Goal: Task Accomplishment & Management: Use online tool/utility

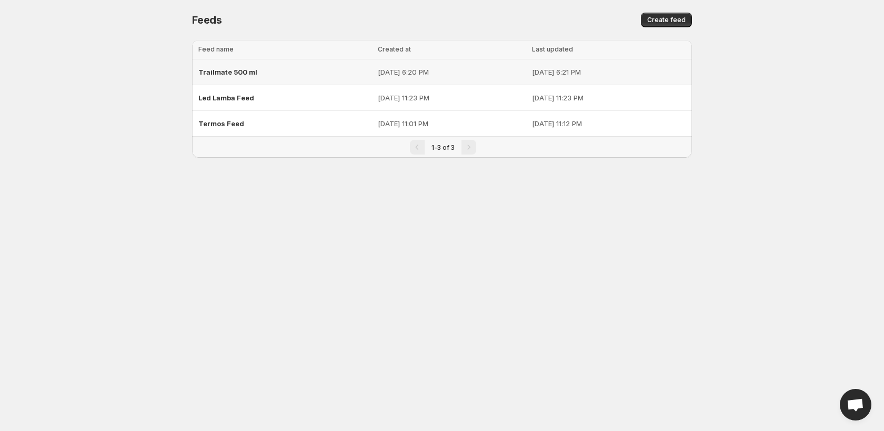
click at [272, 80] on div "Trailmate 500 ml" at bounding box center [284, 72] width 173 height 19
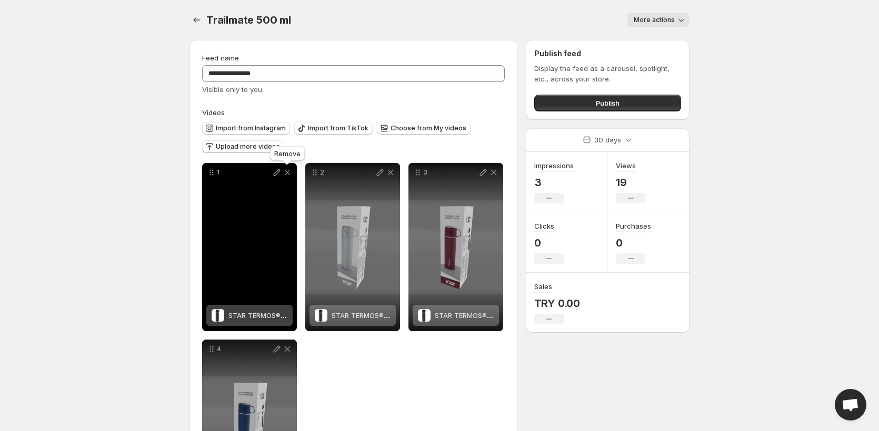
click at [289, 173] on icon at bounding box center [287, 172] width 11 height 11
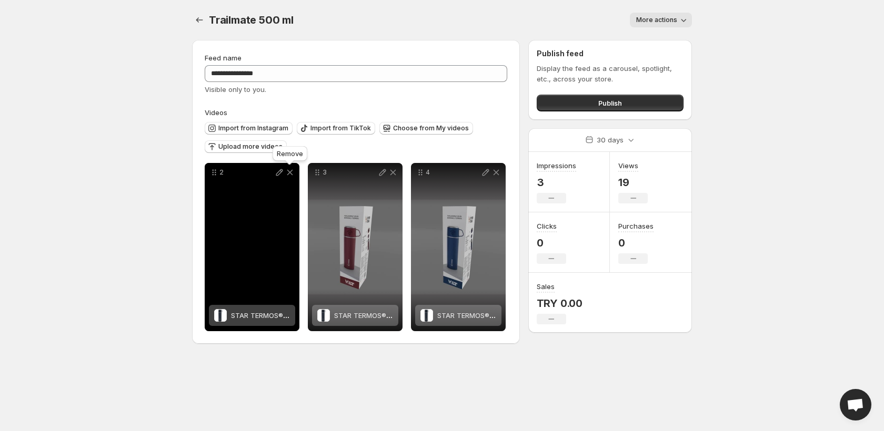
click at [287, 172] on icon at bounding box center [290, 172] width 11 height 11
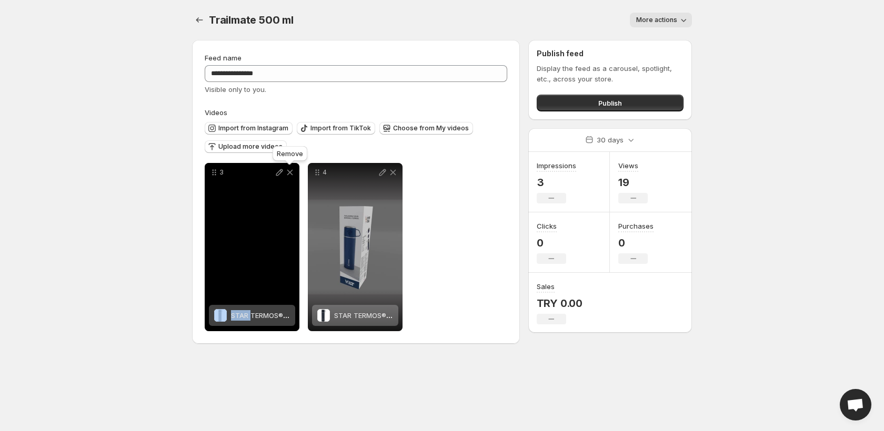
click at [287, 172] on icon at bounding box center [290, 172] width 11 height 11
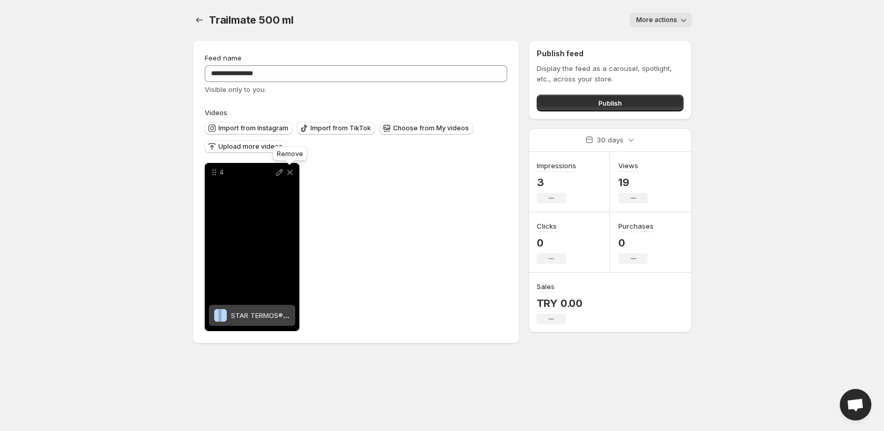
click at [287, 172] on icon at bounding box center [290, 172] width 11 height 11
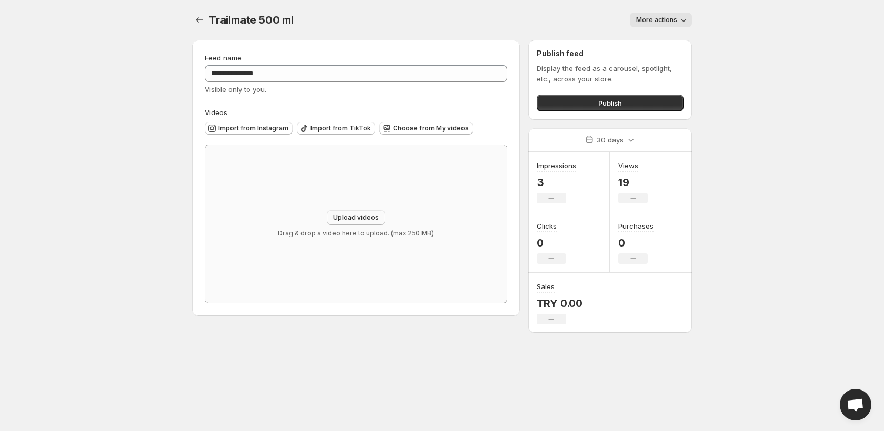
click at [361, 216] on span "Upload videos" at bounding box center [356, 218] width 46 height 8
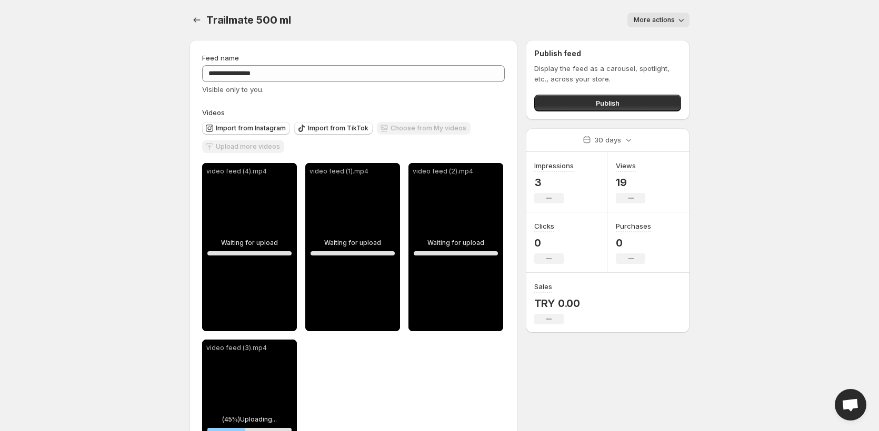
scroll to position [102, 0]
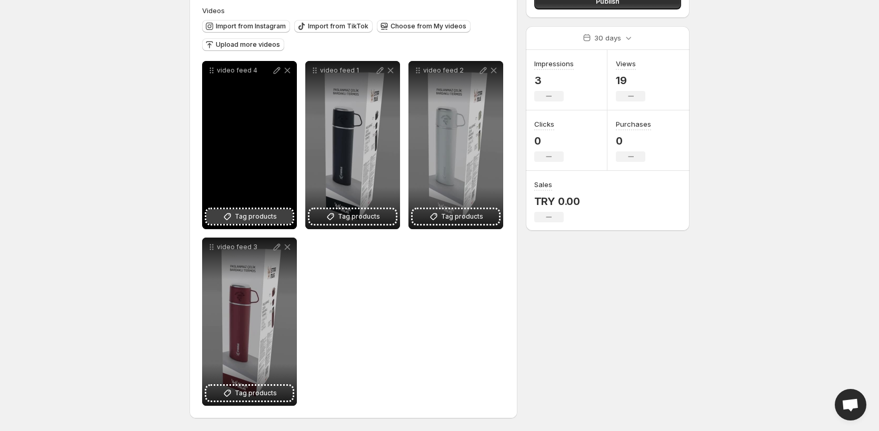
click at [270, 212] on span "Tag products" at bounding box center [256, 216] width 42 height 11
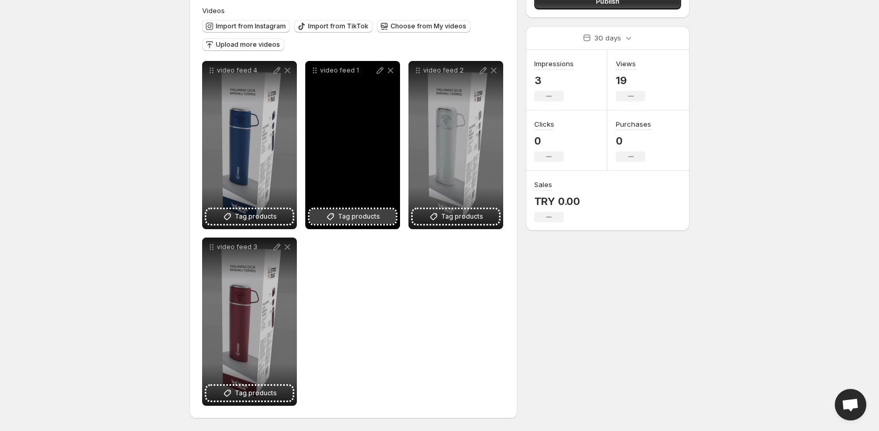
click at [352, 216] on span "Tag products" at bounding box center [359, 216] width 42 height 11
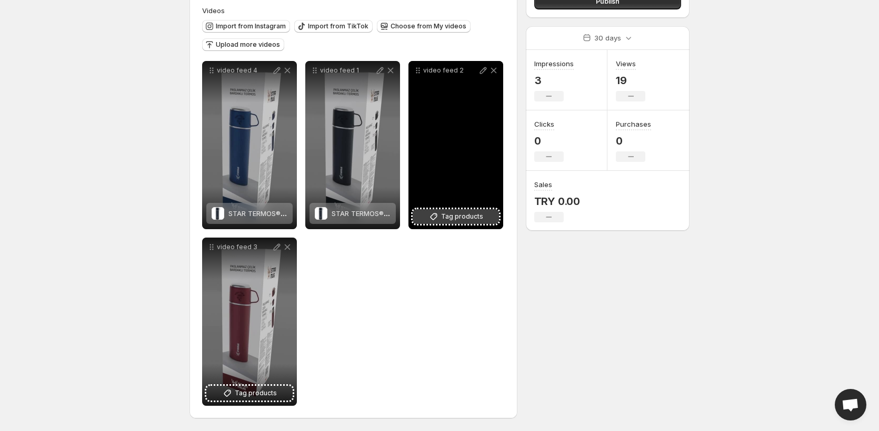
click at [453, 215] on span "Tag products" at bounding box center [462, 216] width 42 height 11
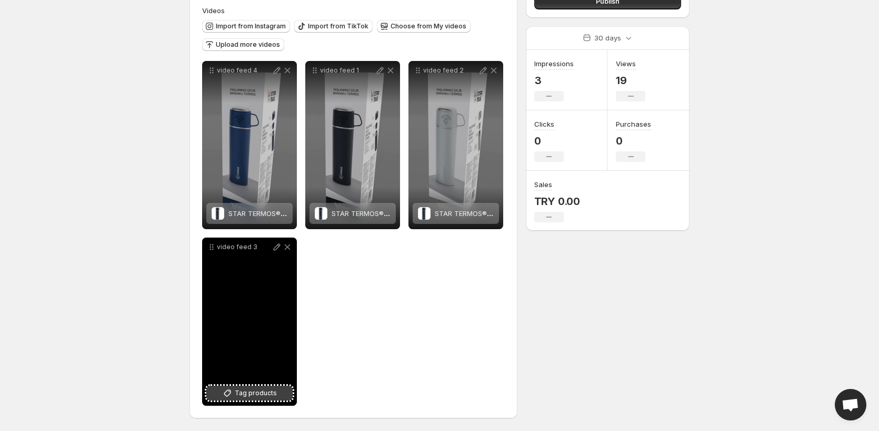
click at [274, 398] on span "Tag products" at bounding box center [256, 393] width 42 height 11
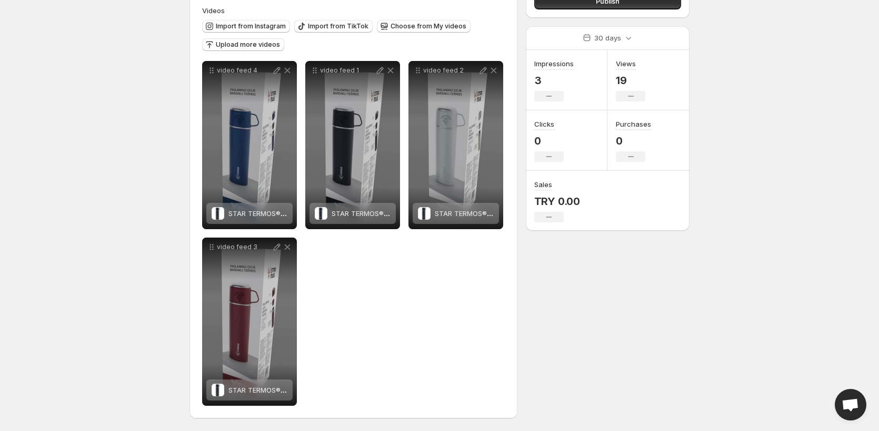
scroll to position [0, 0]
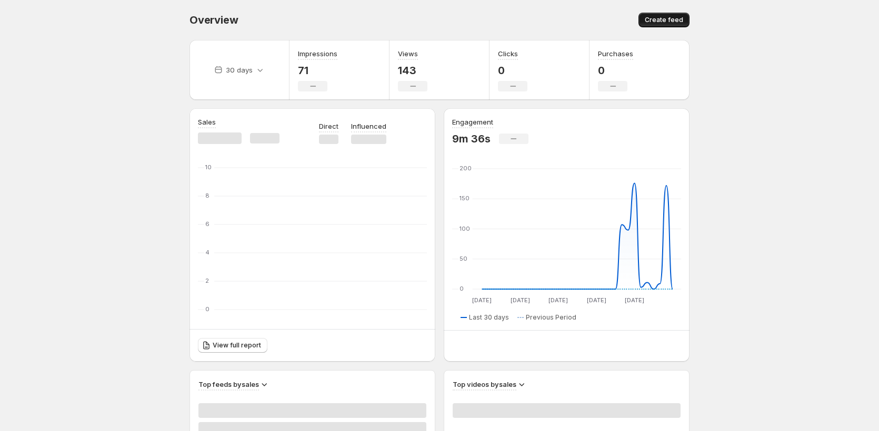
click at [654, 22] on span "Create feed" at bounding box center [663, 20] width 38 height 8
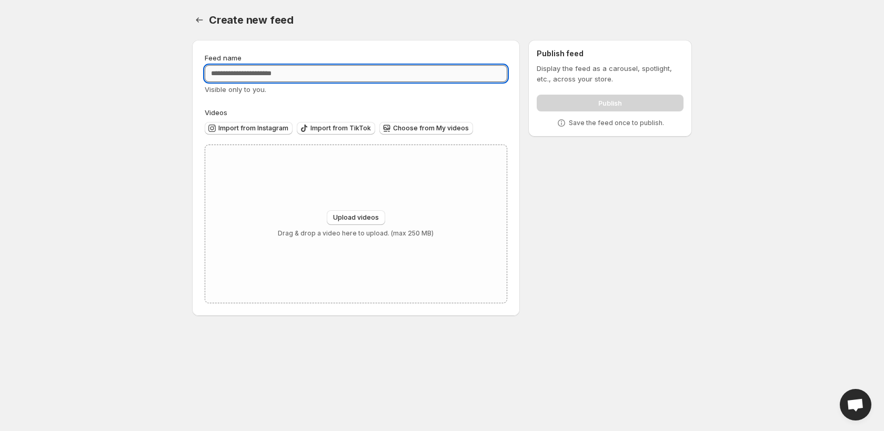
click at [273, 75] on input "Feed name" at bounding box center [356, 73] width 303 height 17
type input "**********"
click at [634, 228] on div "**********" at bounding box center [438, 180] width 508 height 297
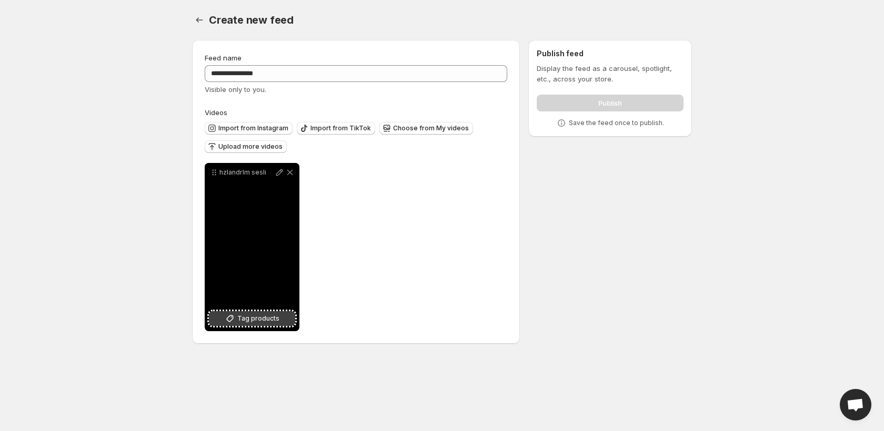
click at [271, 317] on span "Tag products" at bounding box center [258, 319] width 42 height 11
